Goal: Find specific page/section: Find specific page/section

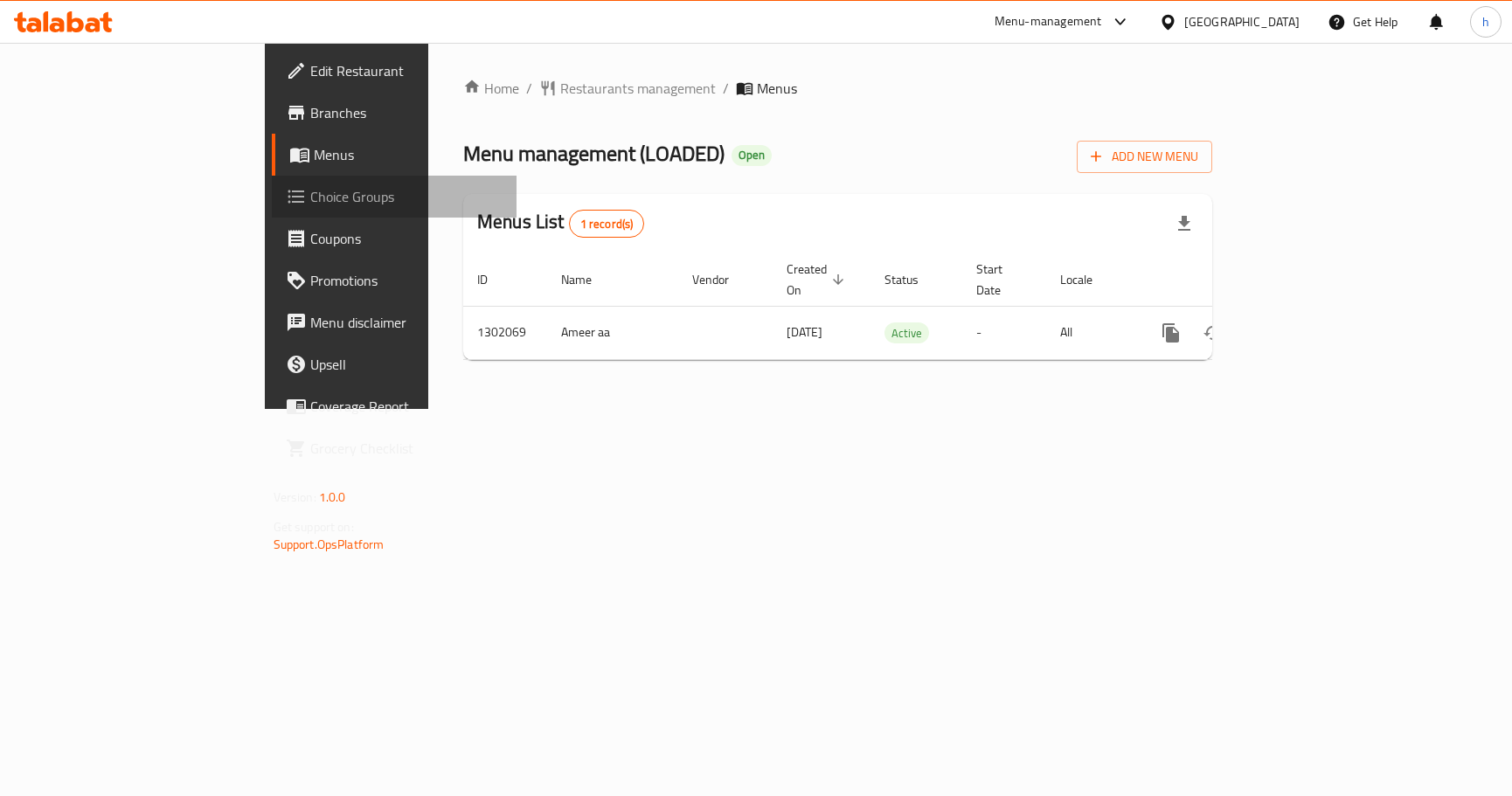
click at [310, 194] on span "Choice Groups" at bounding box center [406, 196] width 193 height 21
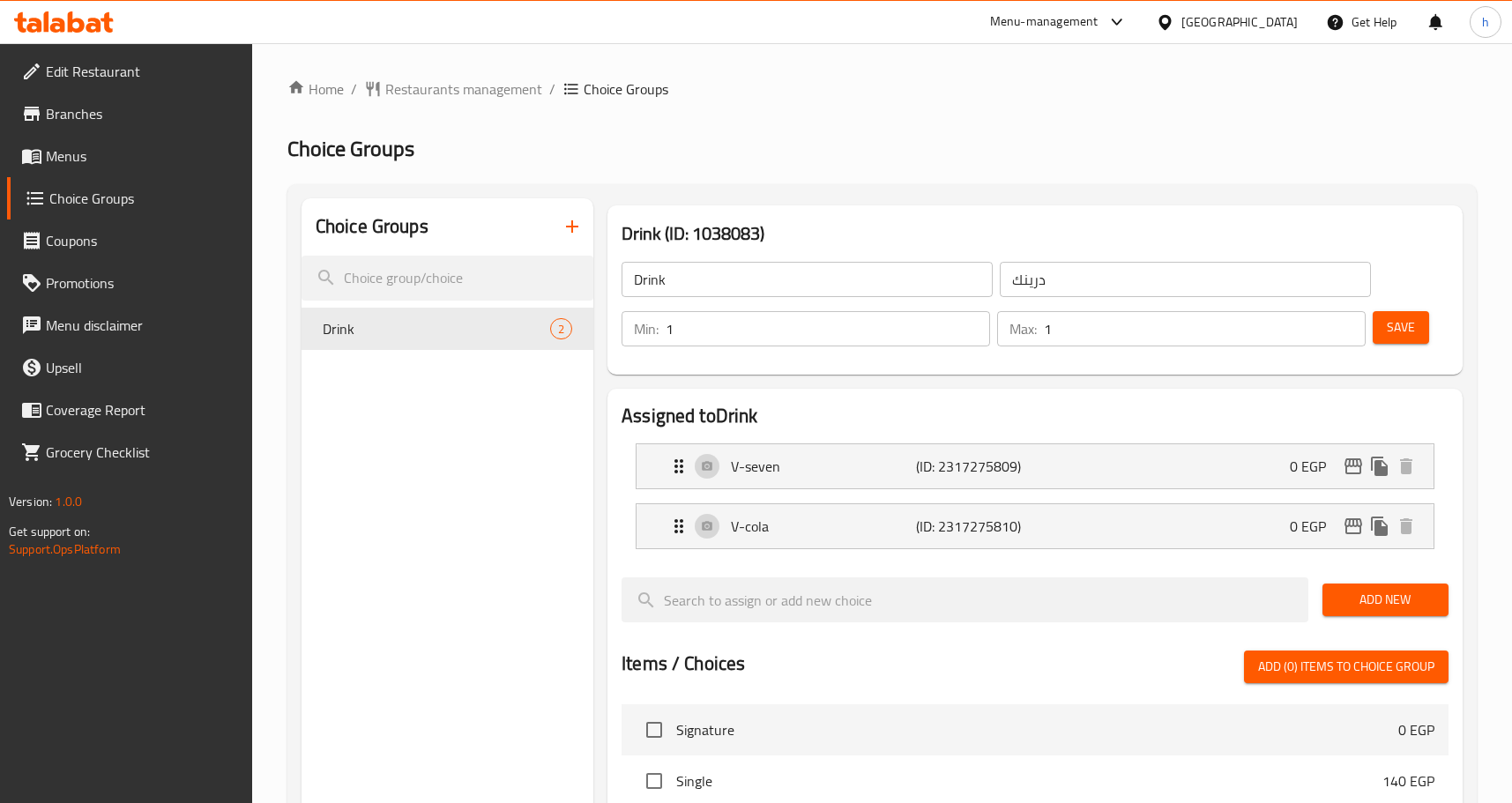
click at [10, 158] on link "Menus" at bounding box center [129, 156] width 245 height 42
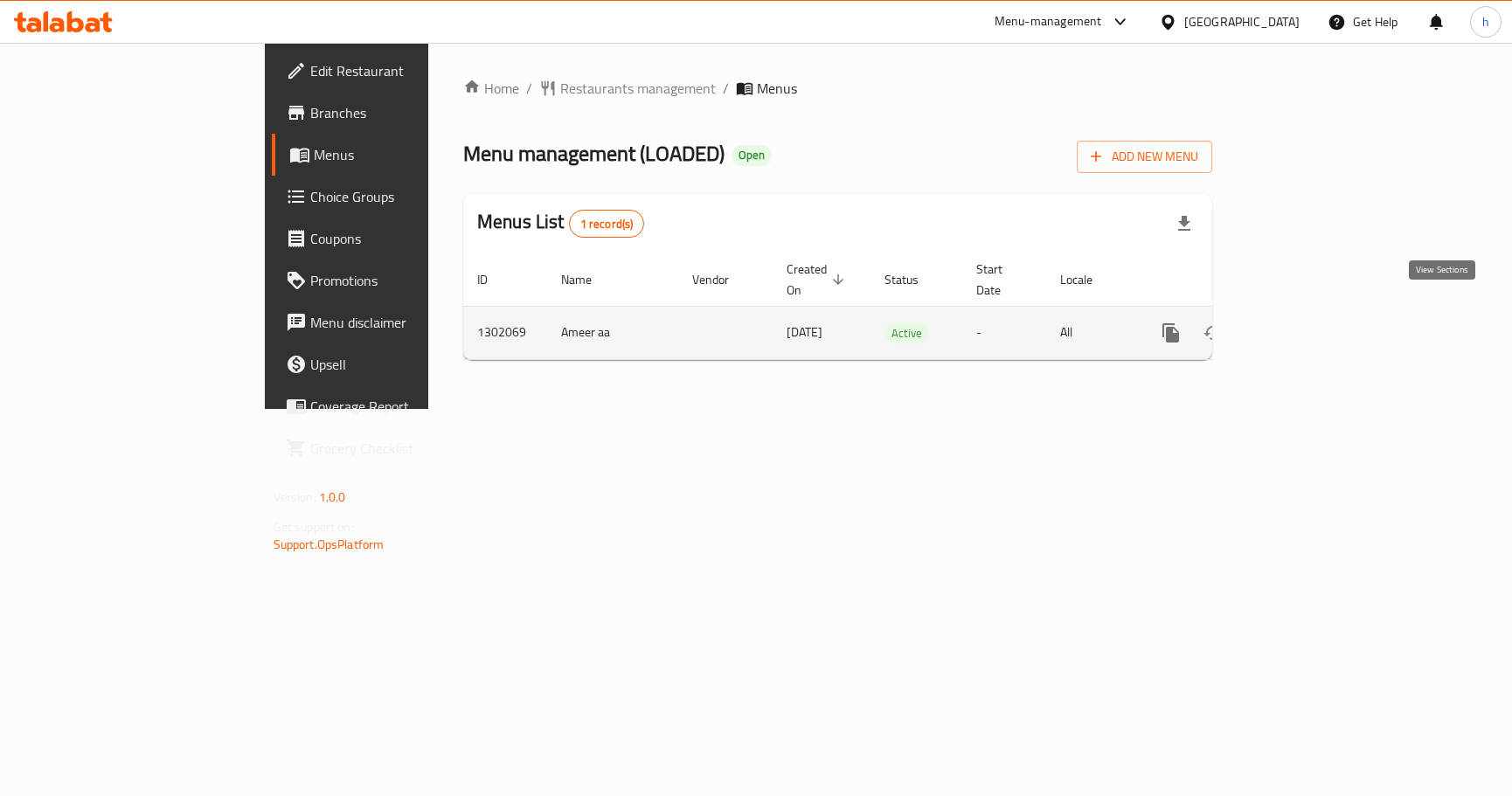
click at [1307, 323] on icon "enhanced table" at bounding box center [1296, 333] width 21 height 21
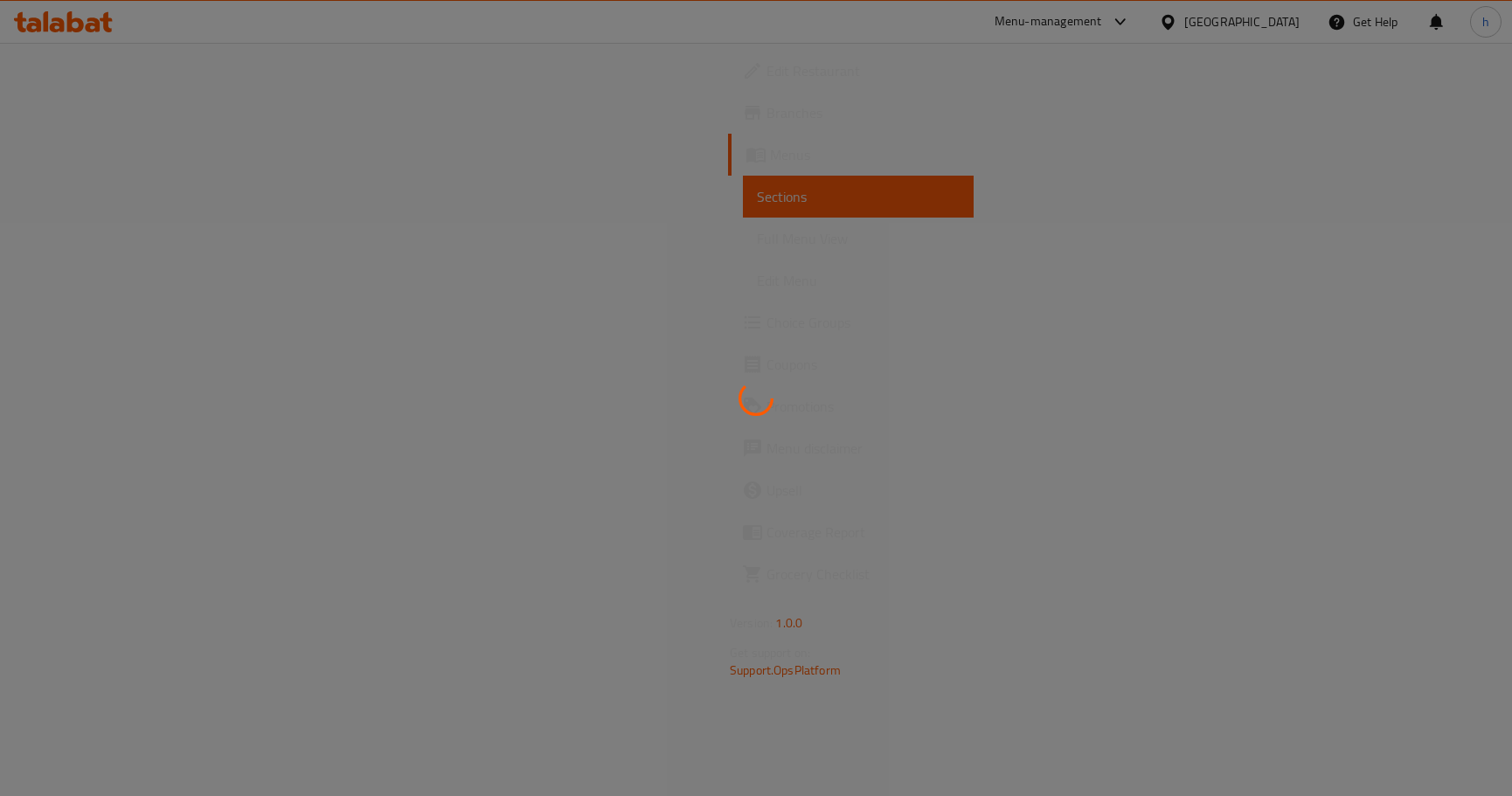
click at [460, 325] on div at bounding box center [756, 398] width 1512 height 796
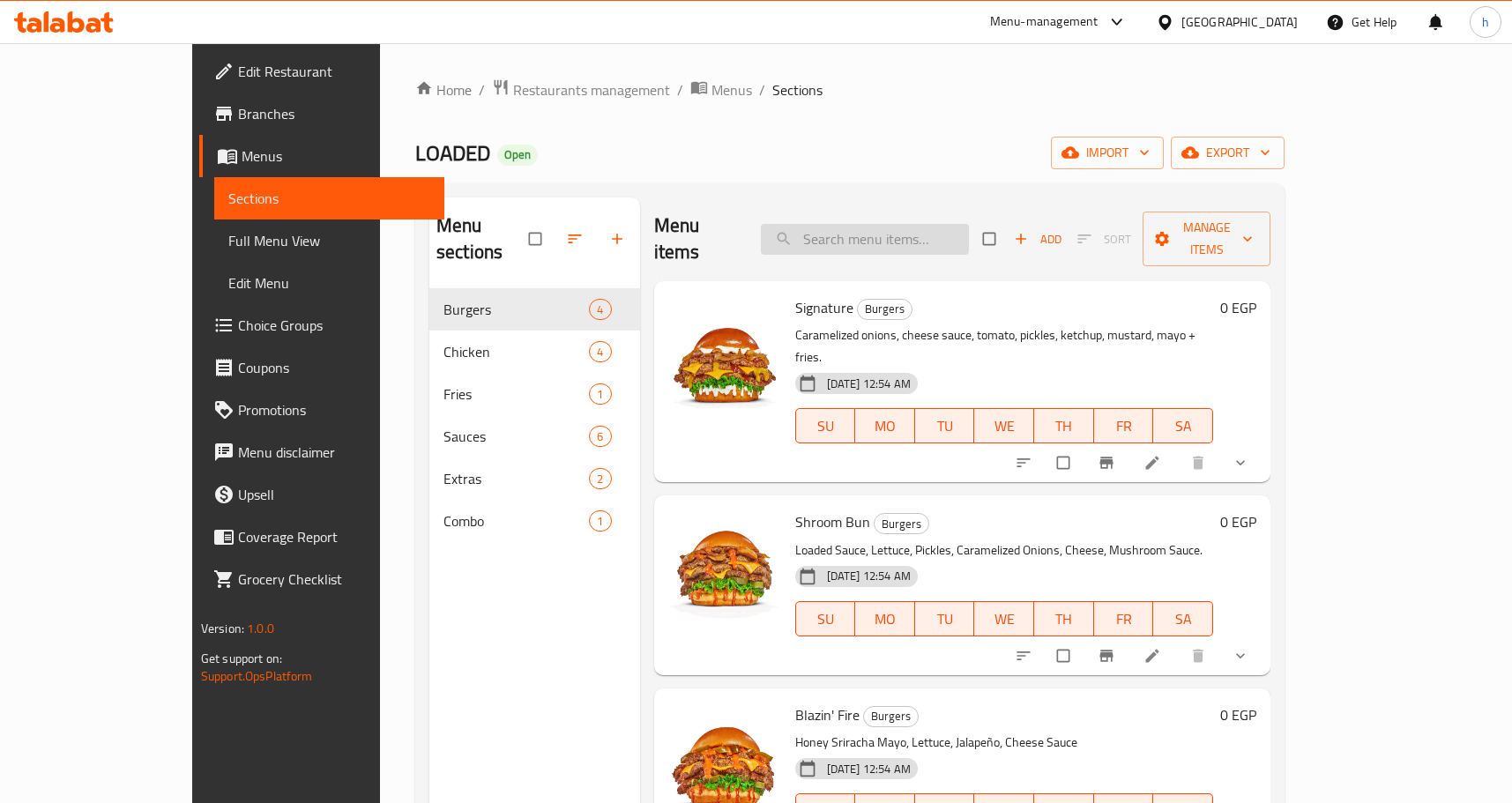
click at [941, 224] on input "search" at bounding box center [865, 239] width 208 height 31
paste input "Signature"
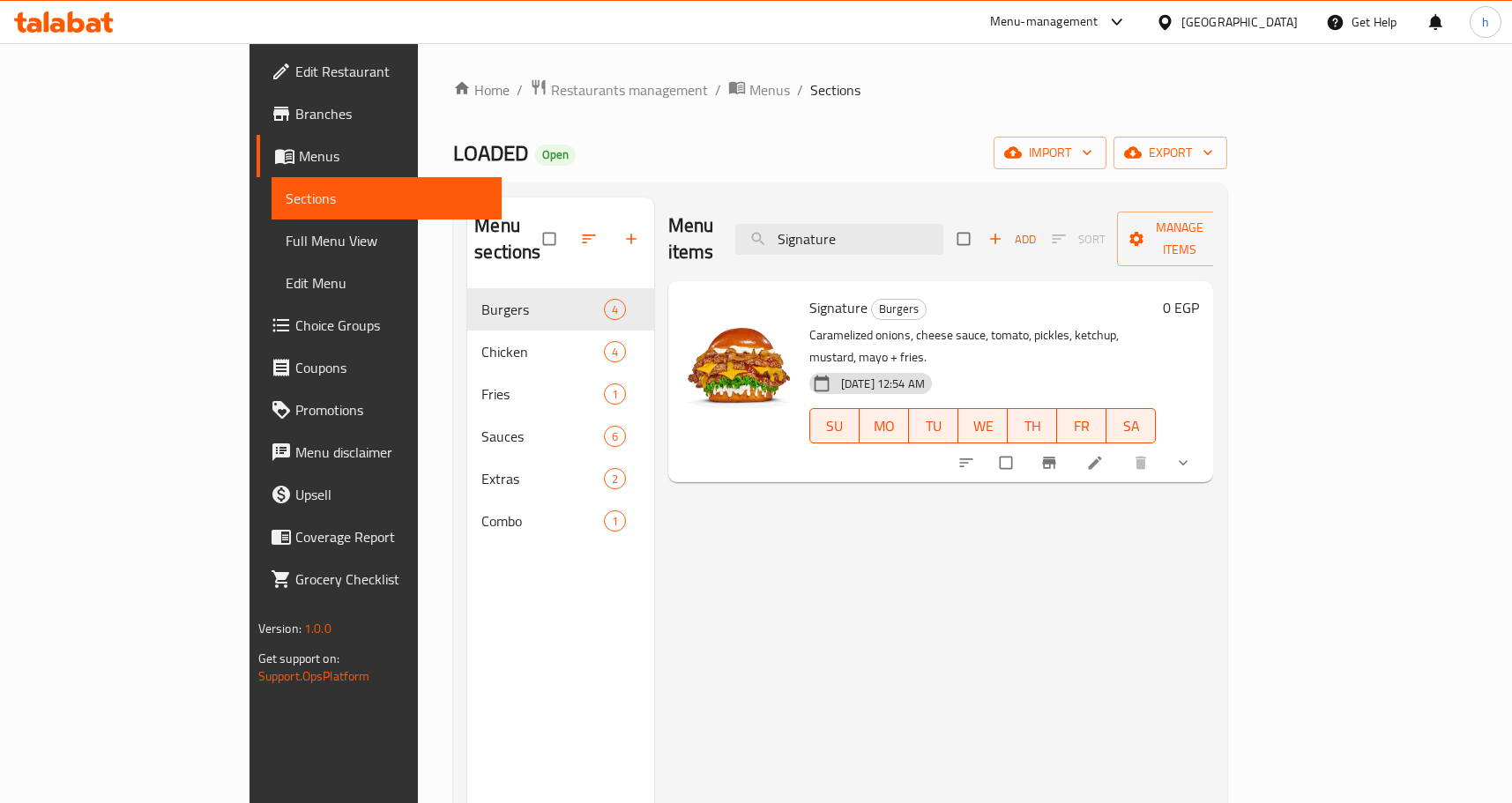
type input "Signature"
click at [1163, 296] on div "Signature Burgers Caramelized onions, cheese sauce, tomato, pickles, ketchup, m…" at bounding box center [983, 382] width 362 height 187
click at [809, 295] on span "Signature" at bounding box center [838, 308] width 58 height 26
click at [296, 325] on span "Choice Groups" at bounding box center [391, 325] width 192 height 21
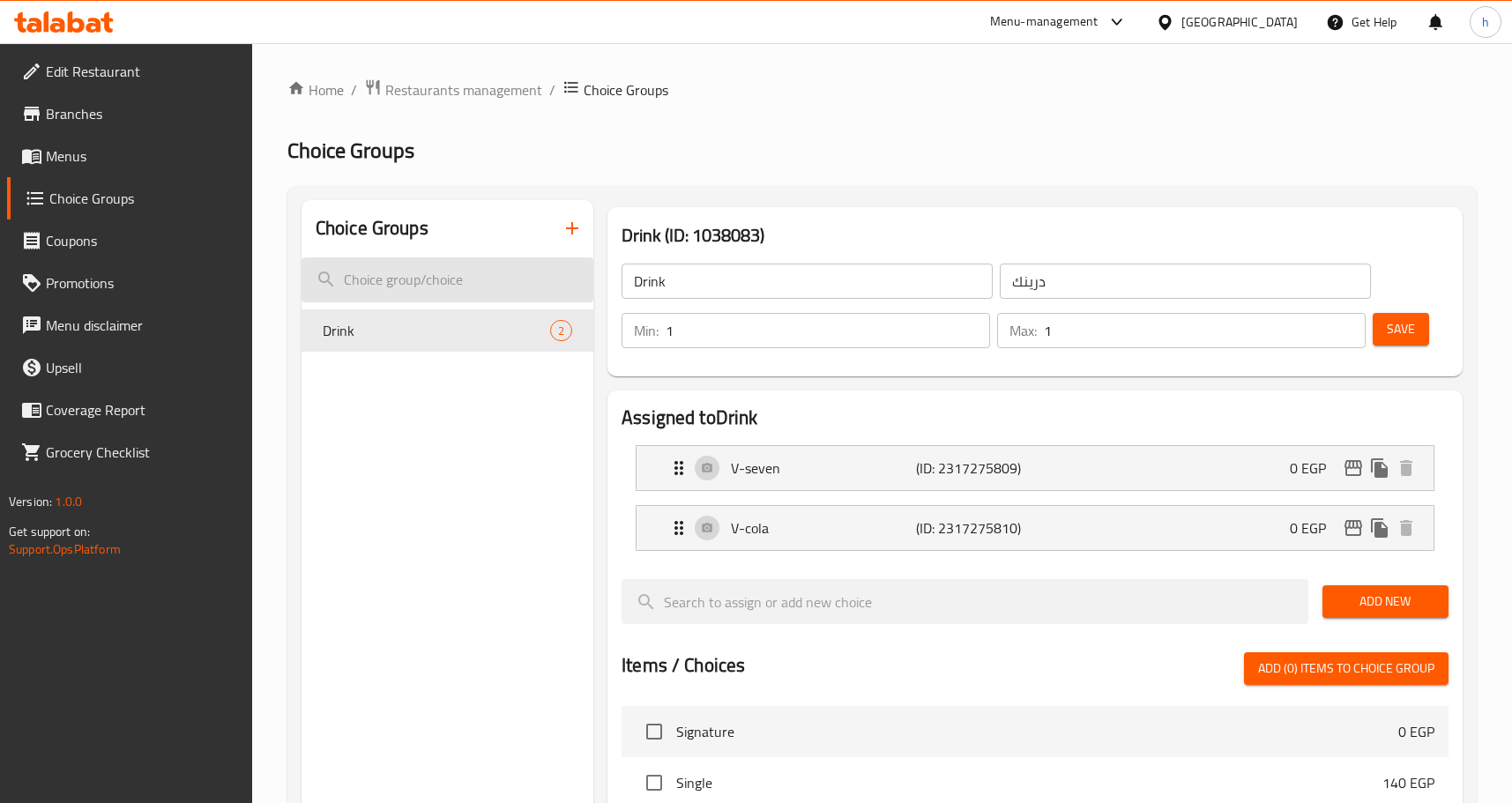
click at [402, 288] on input "search" at bounding box center [447, 280] width 292 height 45
click at [66, 164] on span "Menus" at bounding box center [142, 156] width 192 height 21
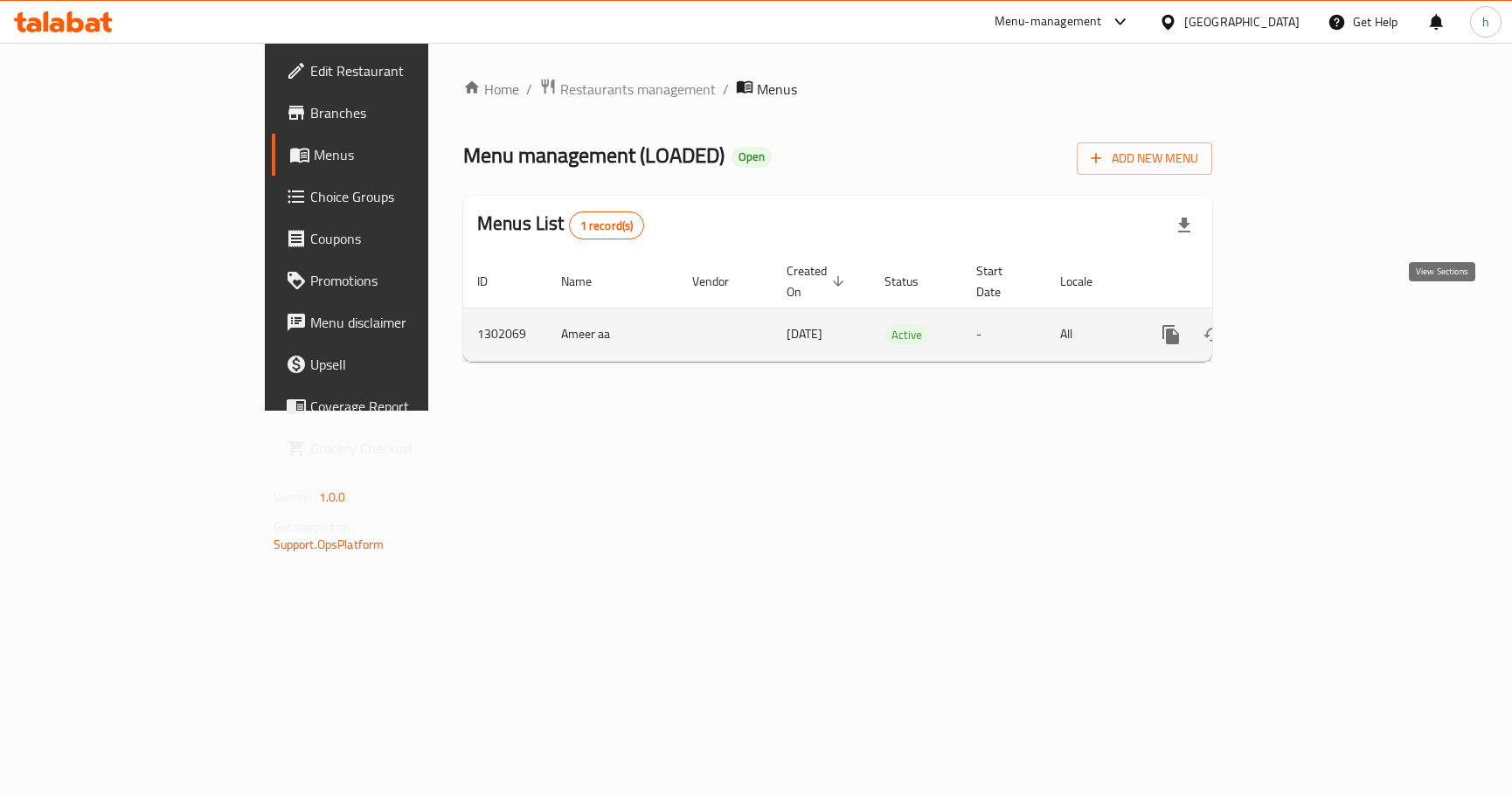
click at [1307, 324] on icon "enhanced table" at bounding box center [1296, 334] width 21 height 21
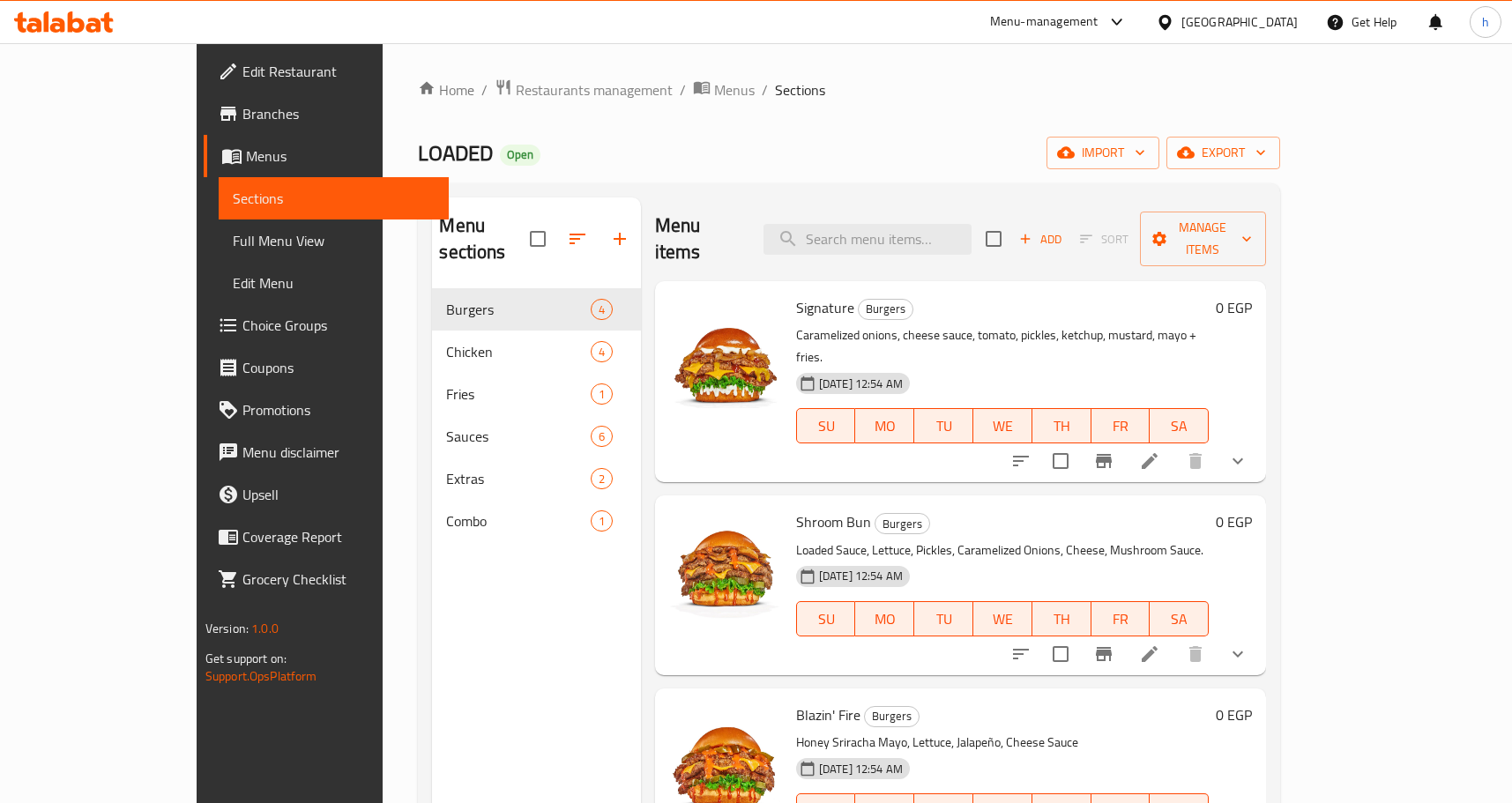
click at [233, 230] on span "Full Menu View" at bounding box center [334, 240] width 202 height 21
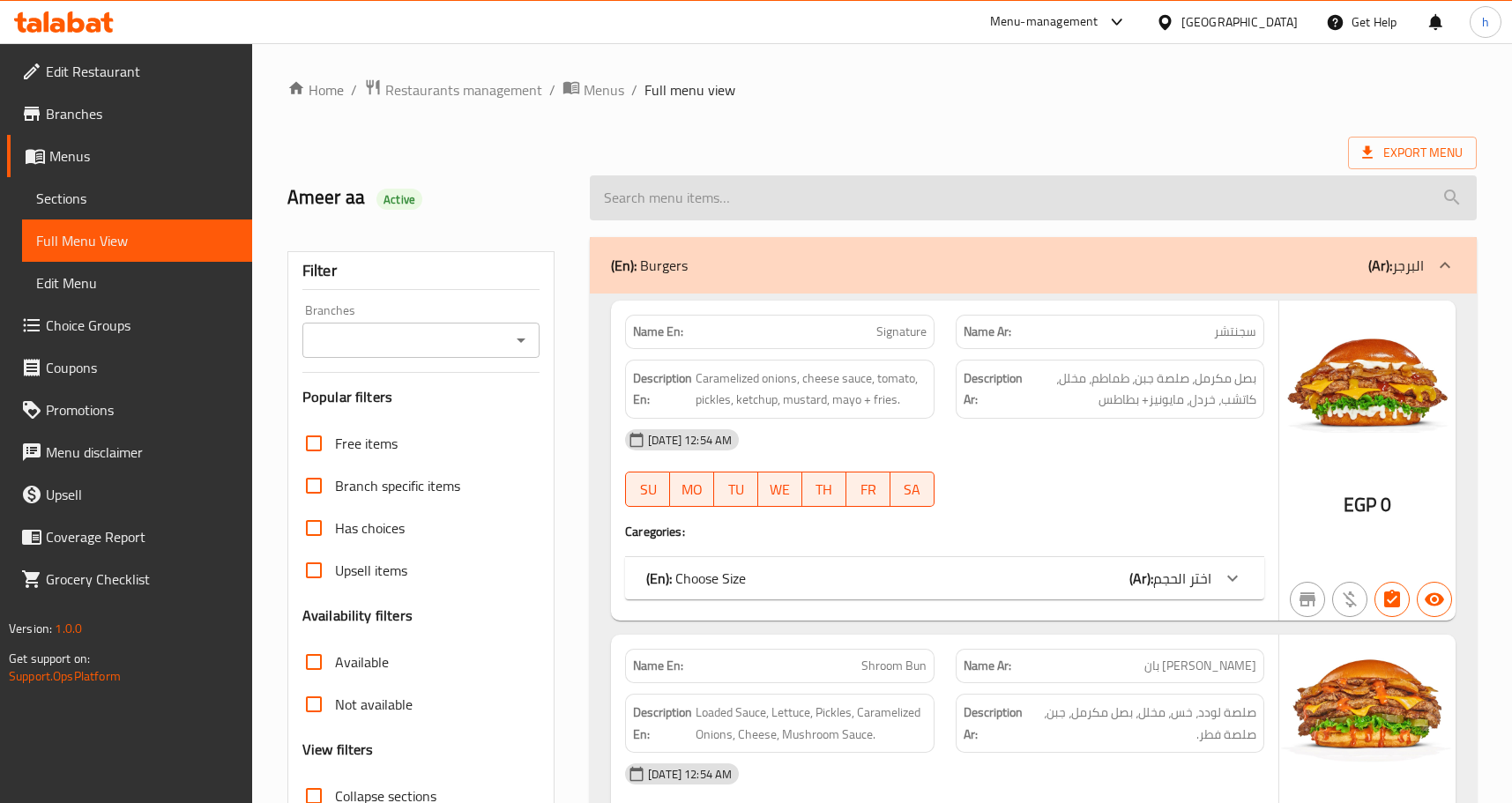
click at [984, 199] on input "search" at bounding box center [1033, 198] width 887 height 45
paste input "Signature"
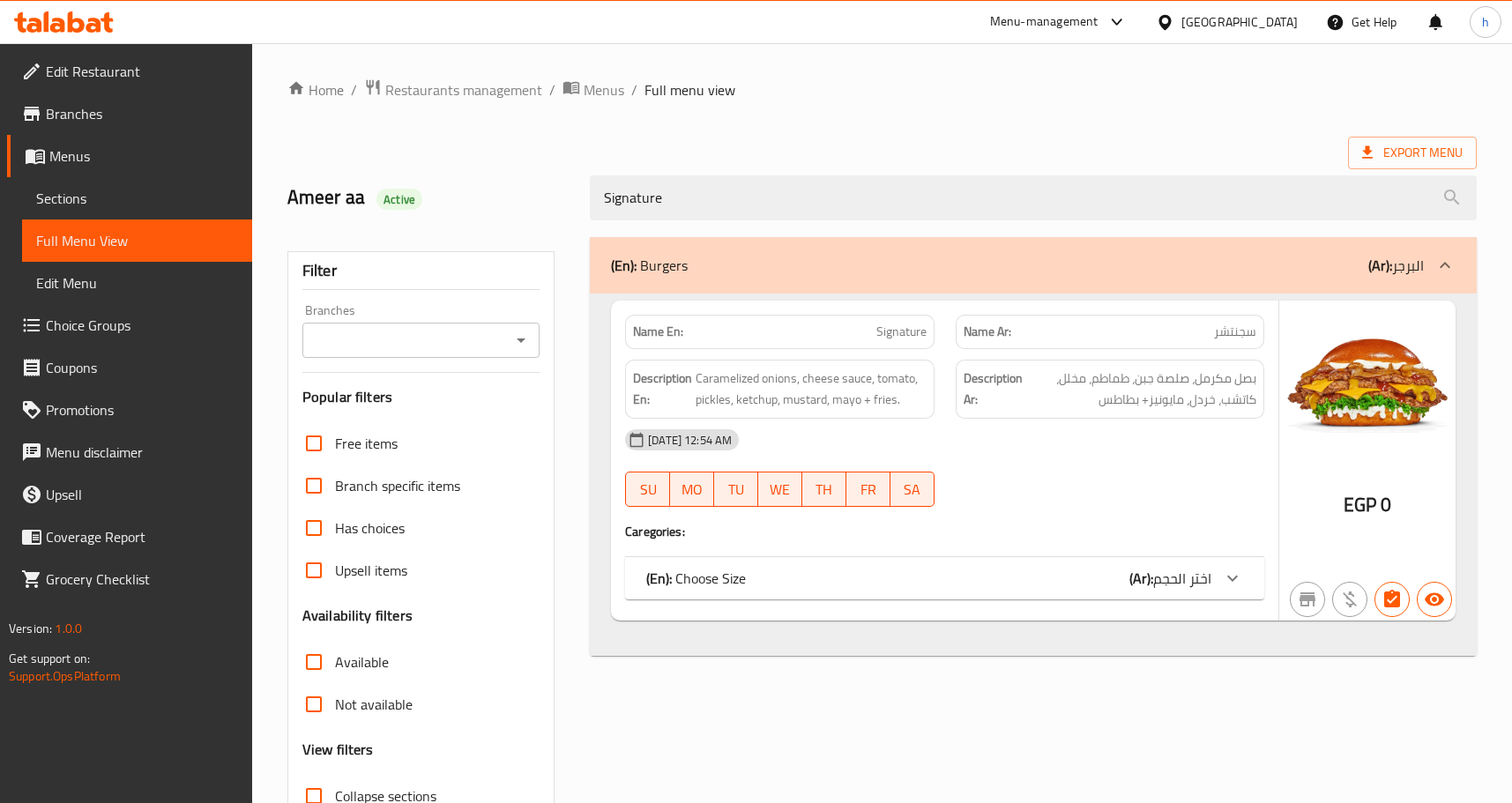
type input "Signature"
click at [1152, 491] on div "23-07-2025 12:54 AM SU MO TU WE TH FR SA" at bounding box center [944, 467] width 660 height 99
click at [1090, 467] on div "23-07-2025 12:54 AM SU MO TU WE TH FR SA" at bounding box center [944, 467] width 660 height 99
click at [1227, 576] on icon at bounding box center [1231, 577] width 21 height 21
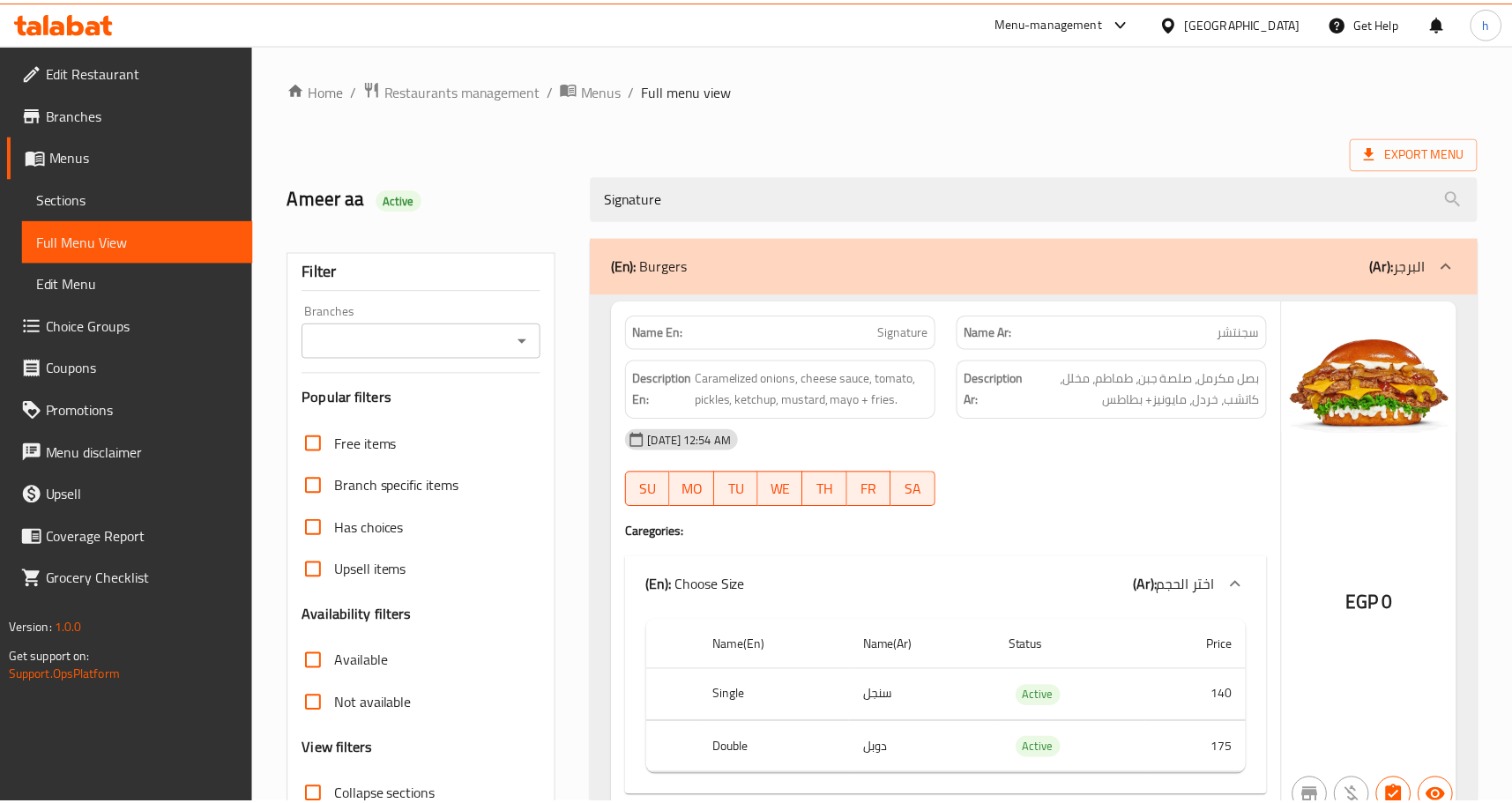
scroll to position [135, 0]
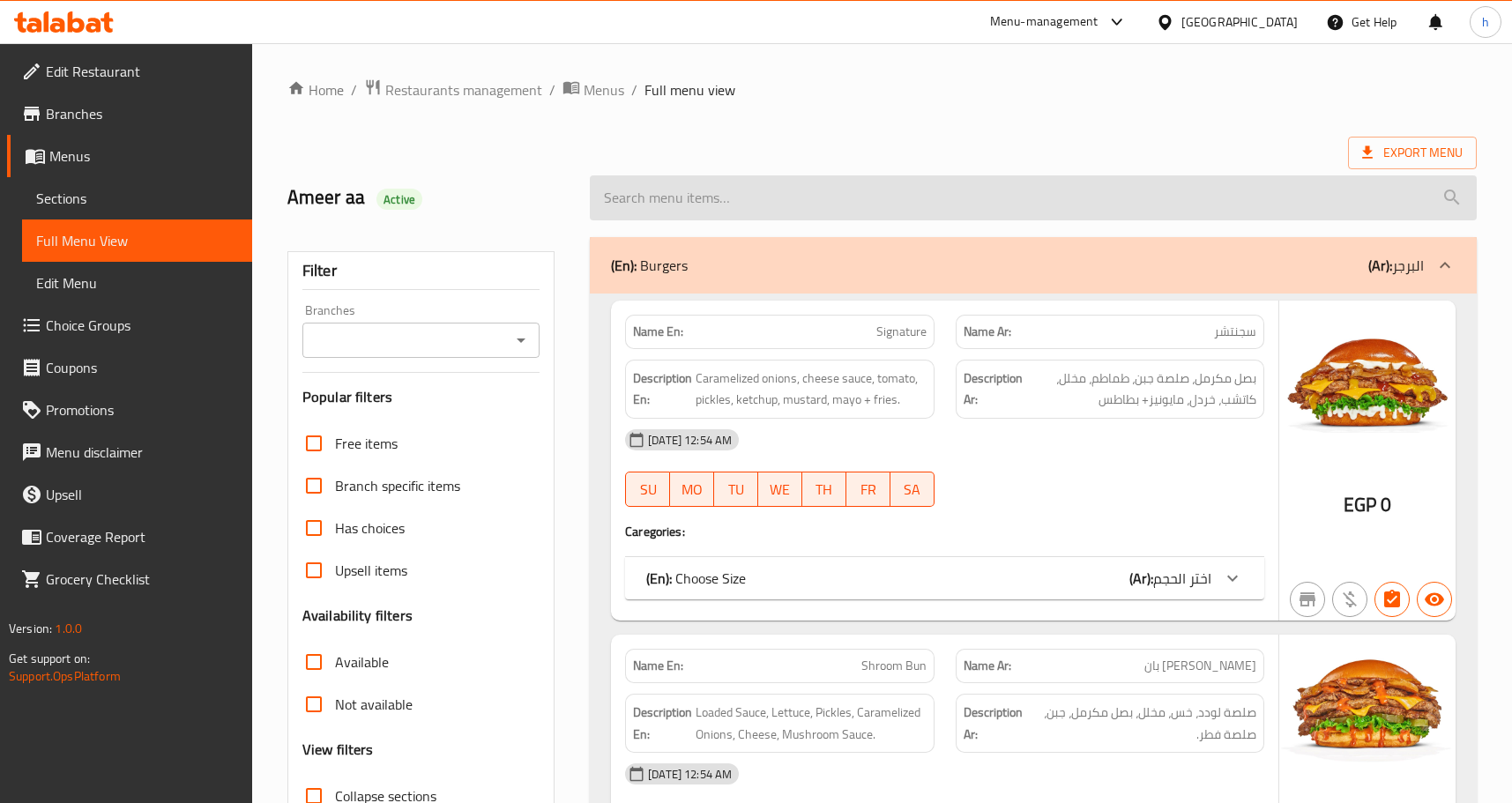
click at [799, 192] on input "search" at bounding box center [1033, 198] width 887 height 45
click at [813, 207] on input "search" at bounding box center [1033, 198] width 887 height 45
click at [815, 194] on input "search" at bounding box center [1033, 198] width 887 height 45
click at [799, 191] on input "search" at bounding box center [1033, 198] width 887 height 45
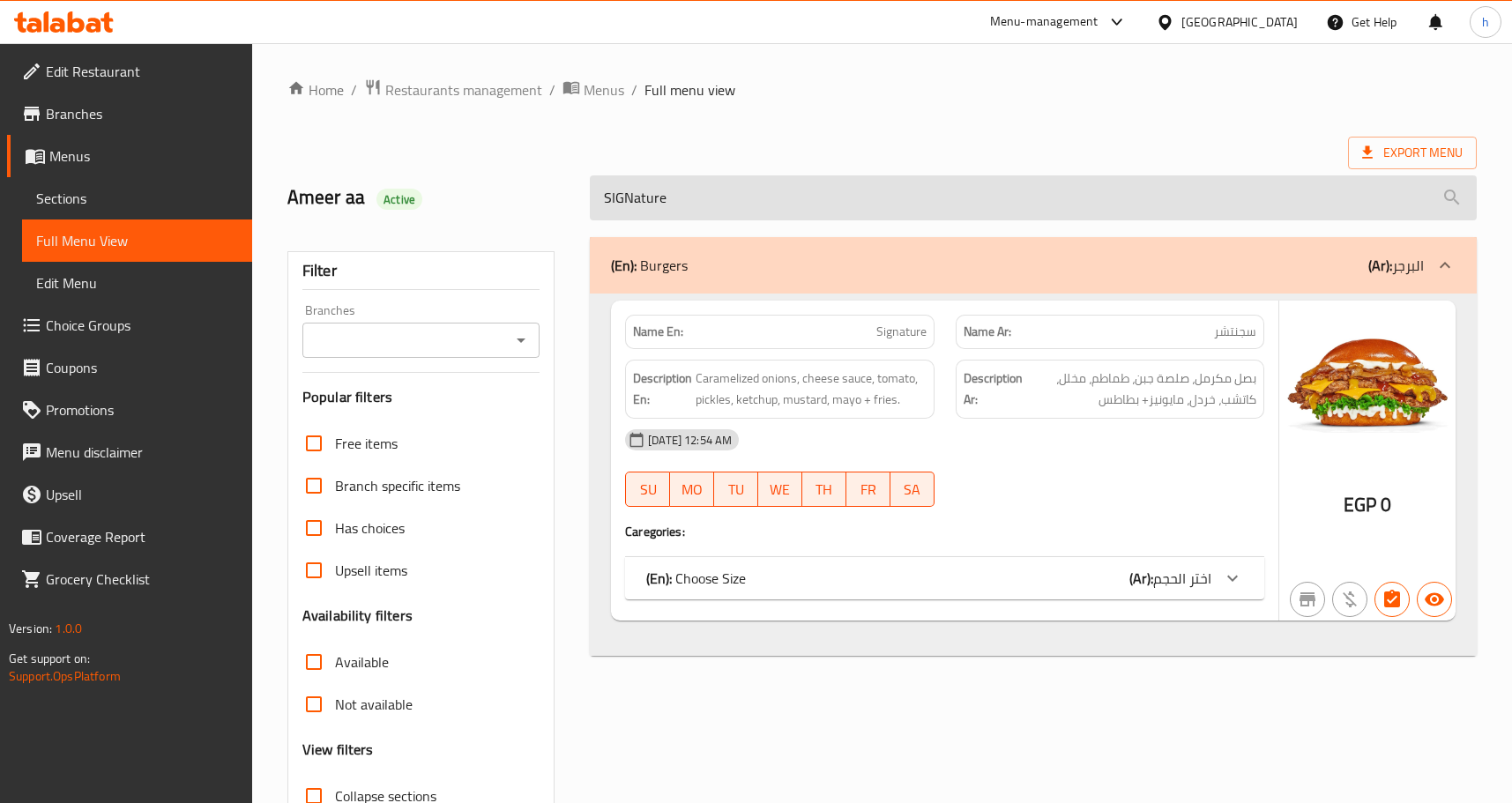
type input "SIGNature"
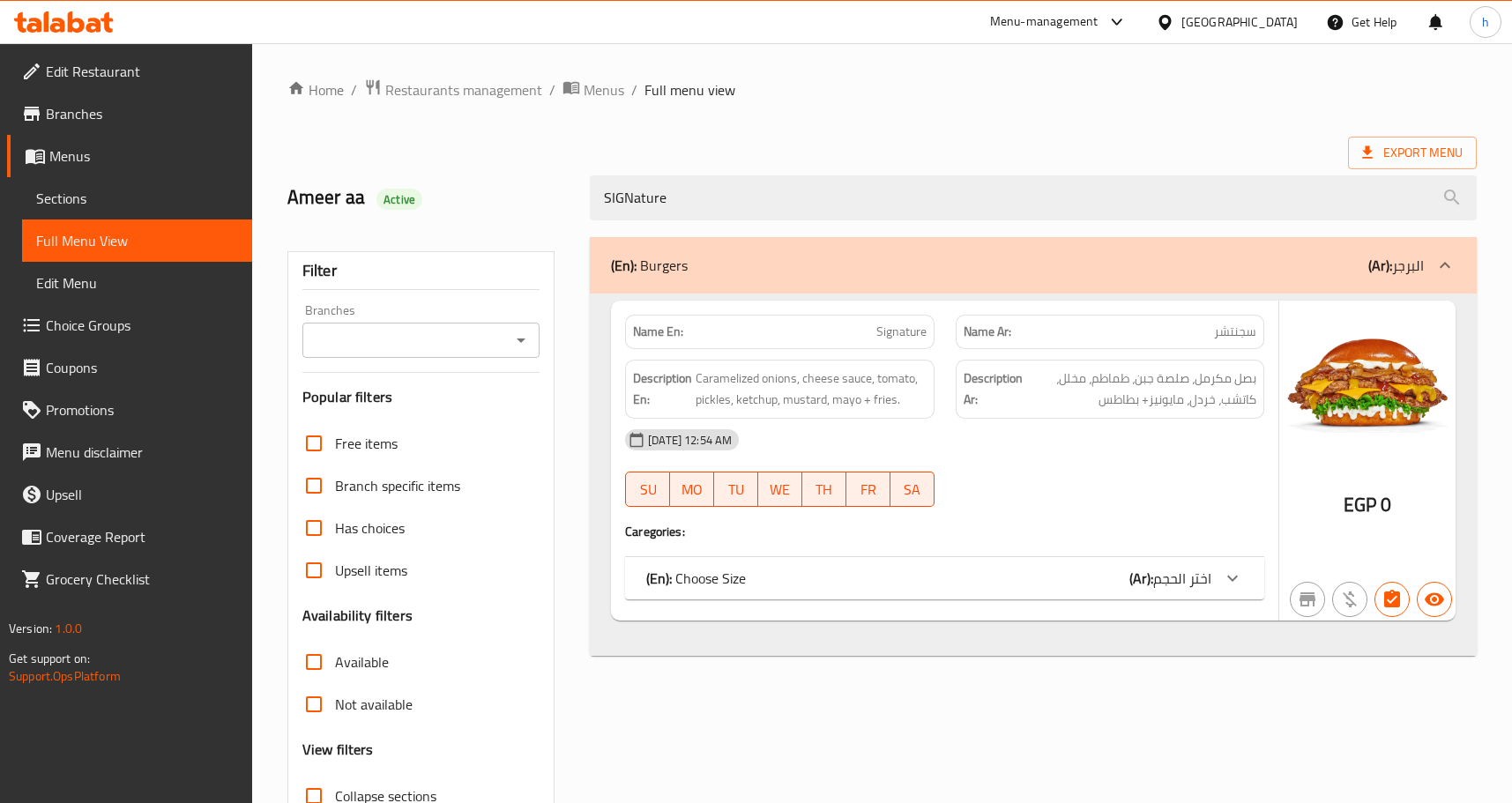
click at [1227, 574] on icon at bounding box center [1231, 577] width 21 height 21
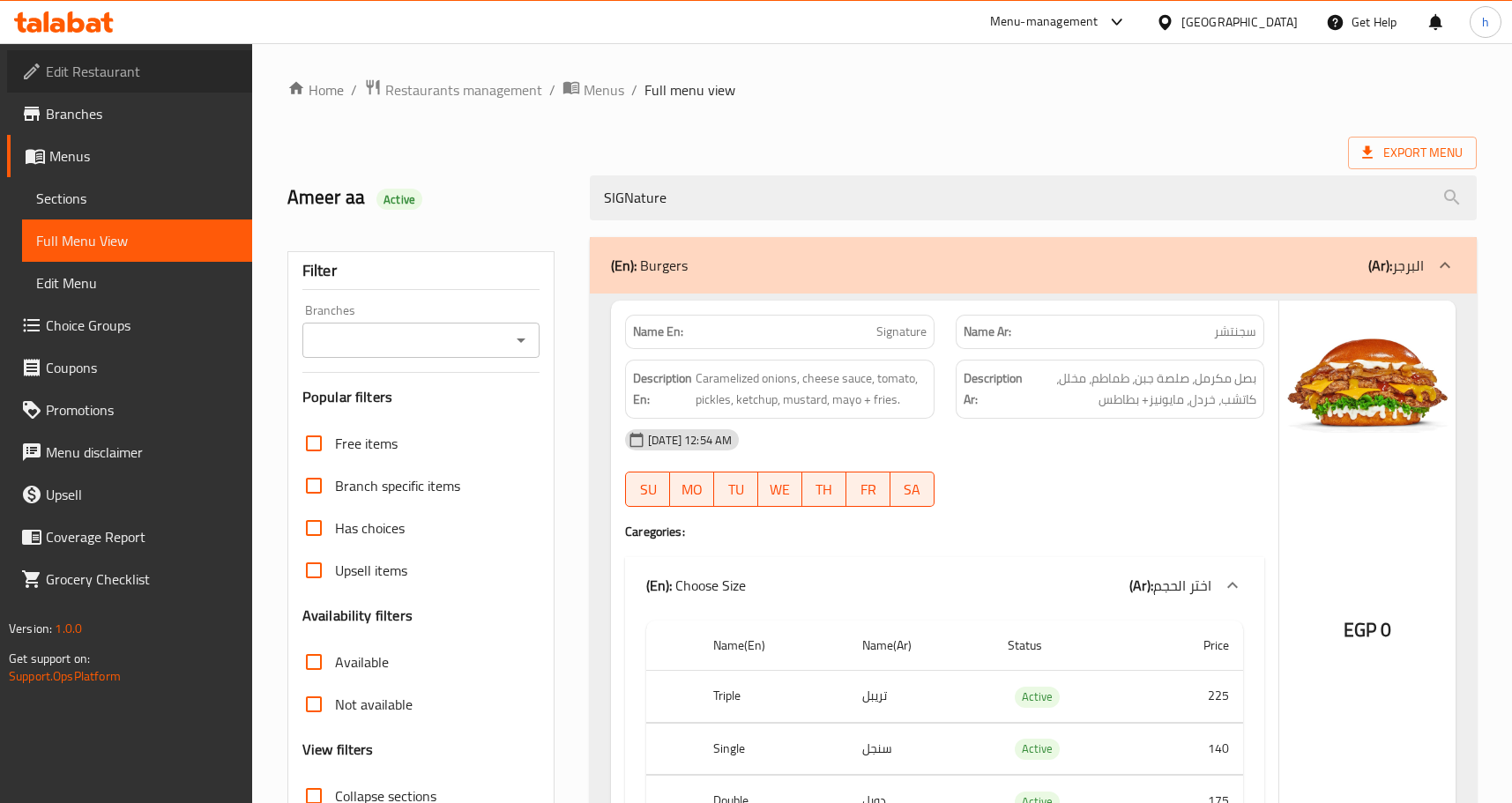
click at [102, 81] on span "Edit Restaurant" at bounding box center [142, 71] width 192 height 21
